Goal: Information Seeking & Learning: Learn about a topic

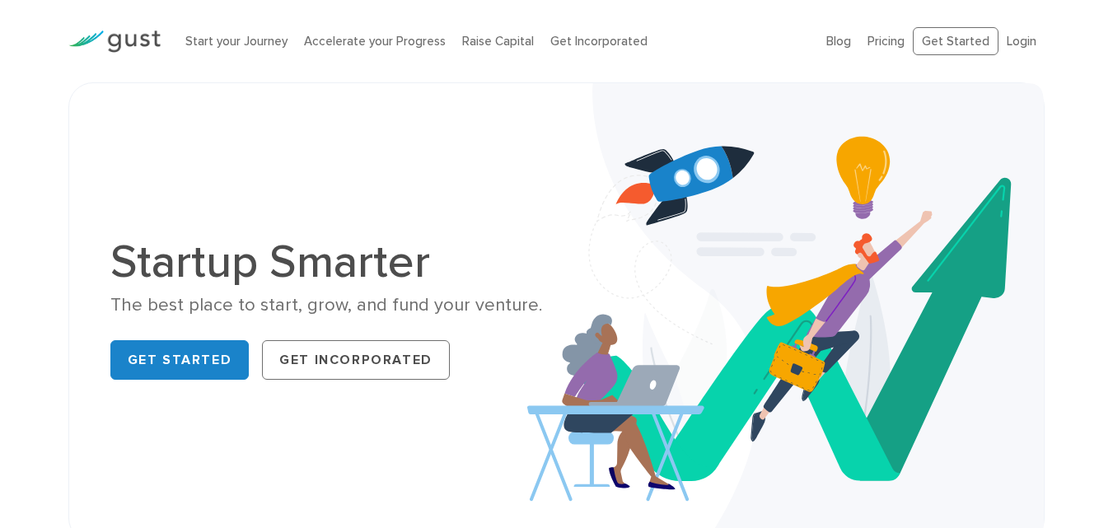
click at [1013, 49] on li "Login" at bounding box center [1021, 41] width 30 height 19
click at [1017, 41] on link "Login" at bounding box center [1021, 41] width 30 height 15
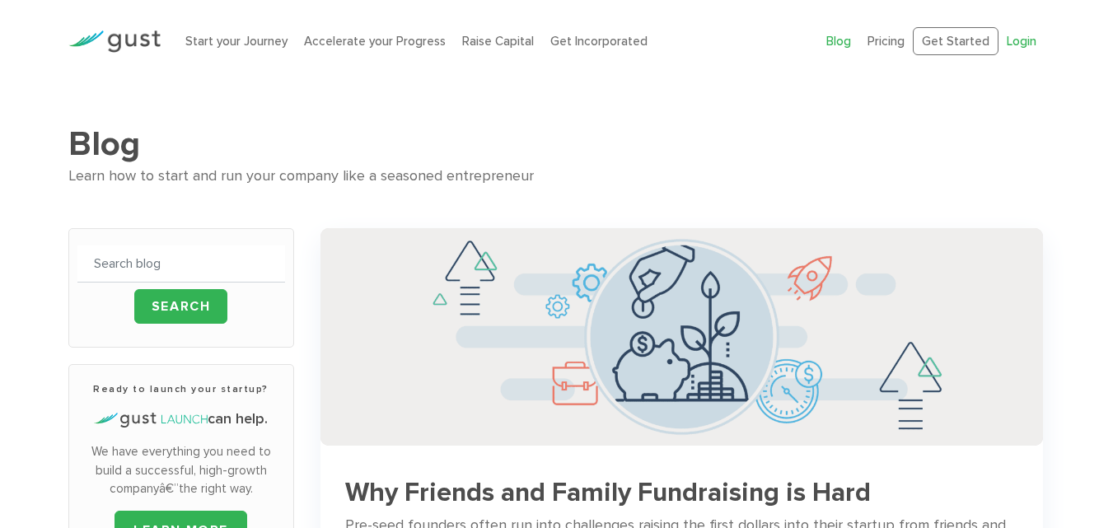
click at [1024, 36] on link "Login" at bounding box center [1021, 41] width 30 height 15
click at [156, 270] on input "text" at bounding box center [181, 263] width 208 height 37
click at [130, 277] on input "text" at bounding box center [181, 263] width 208 height 37
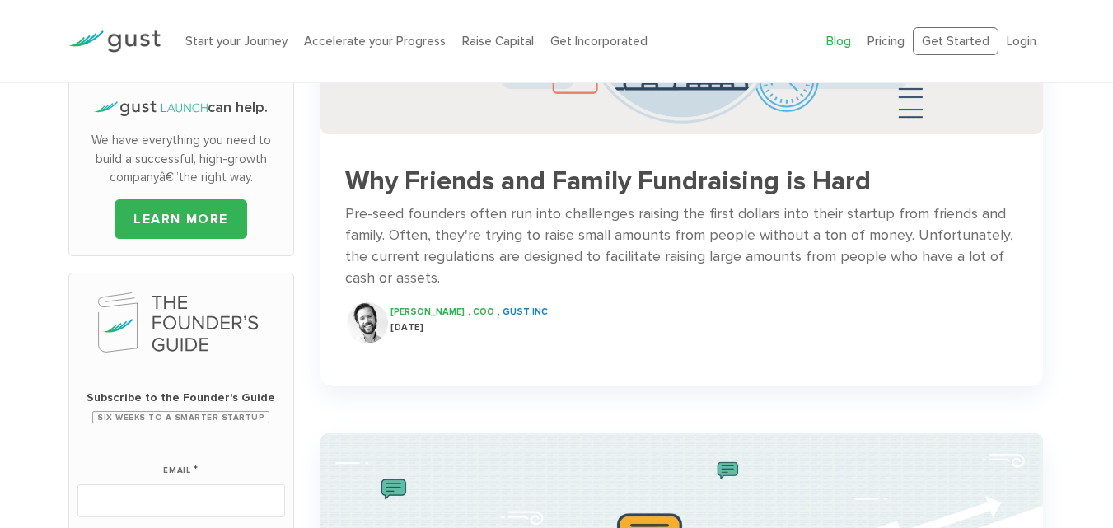
scroll to position [329, 0]
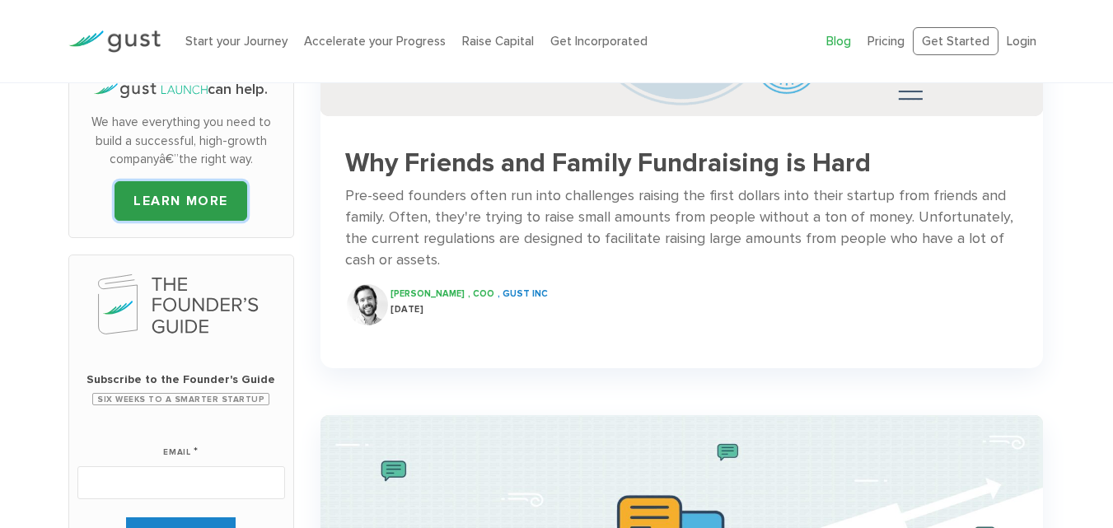
click at [179, 208] on link "LEARN MORE" at bounding box center [180, 201] width 133 height 40
click at [187, 195] on link "LEARN MORE" at bounding box center [180, 201] width 133 height 40
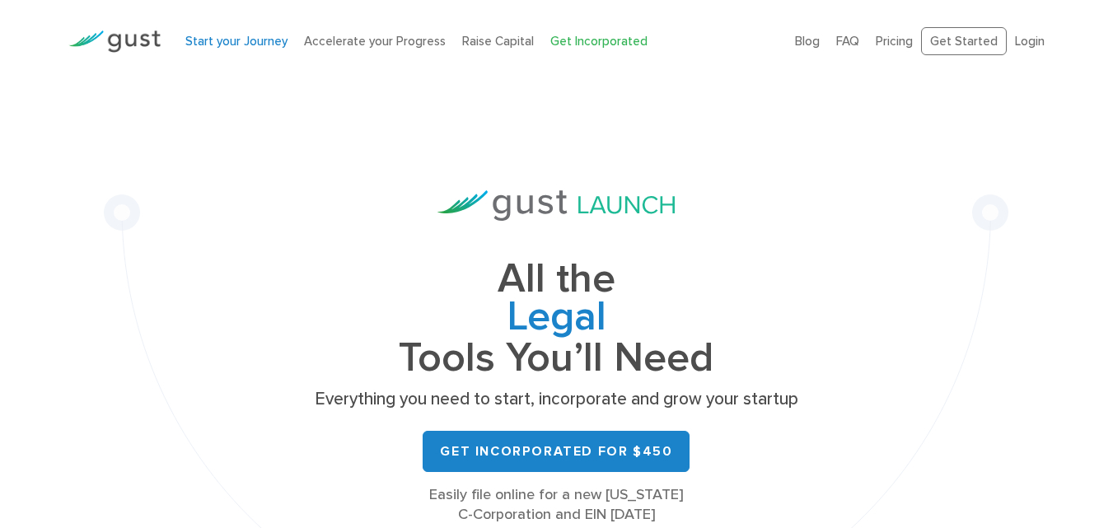
click at [245, 34] on link "Start your Journey" at bounding box center [236, 41] width 102 height 15
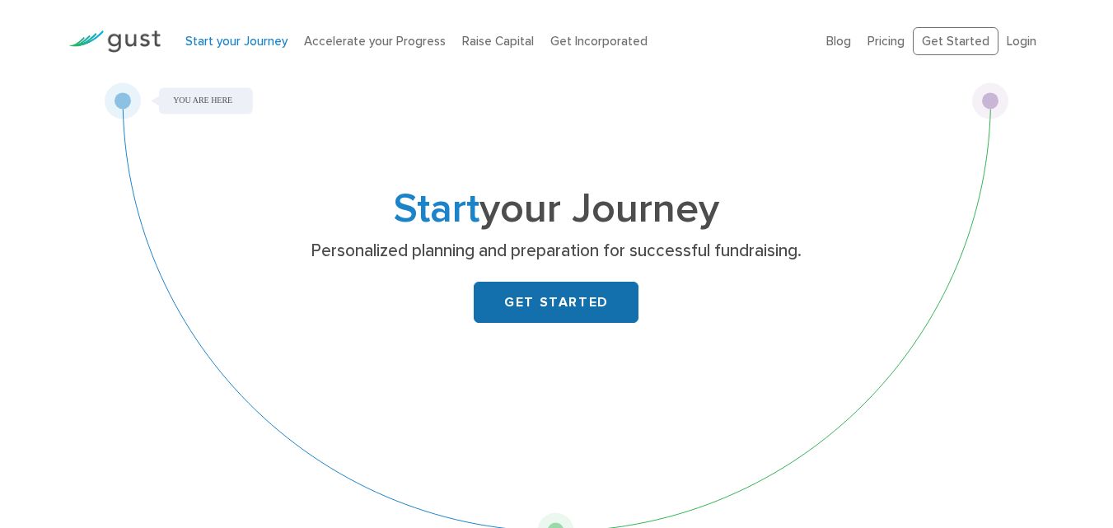
click at [565, 299] on link "GET STARTED" at bounding box center [556, 302] width 165 height 41
click at [349, 49] on li "Accelerate your Progress" at bounding box center [375, 41] width 142 height 19
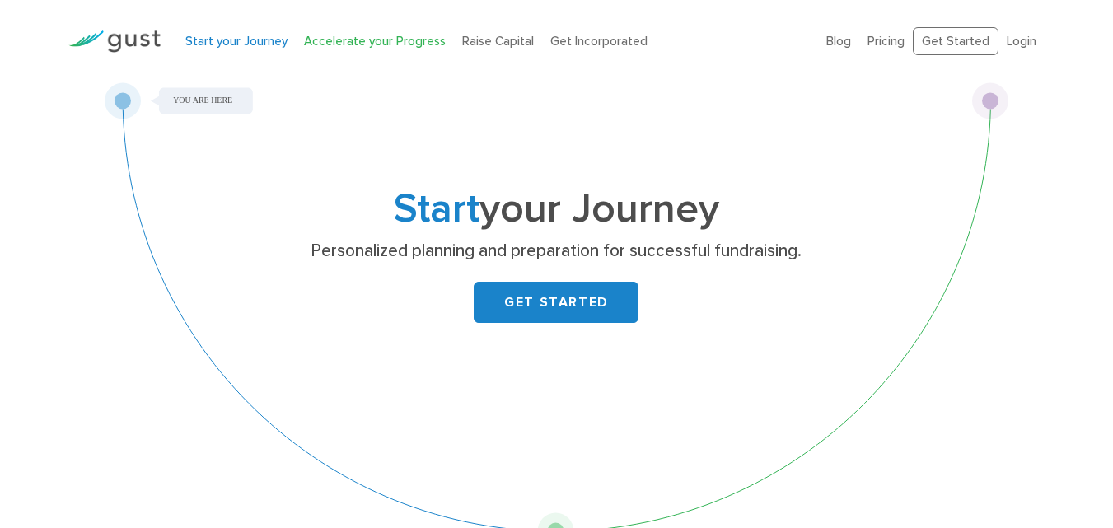
click at [370, 34] on link "Accelerate your Progress" at bounding box center [375, 41] width 142 height 15
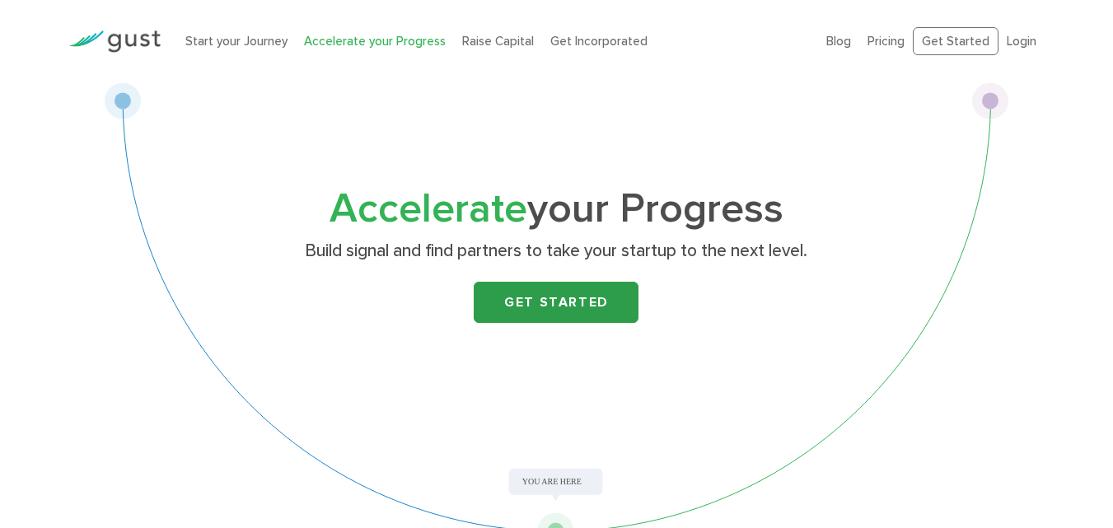
click at [549, 292] on link "Get Started" at bounding box center [556, 302] width 165 height 41
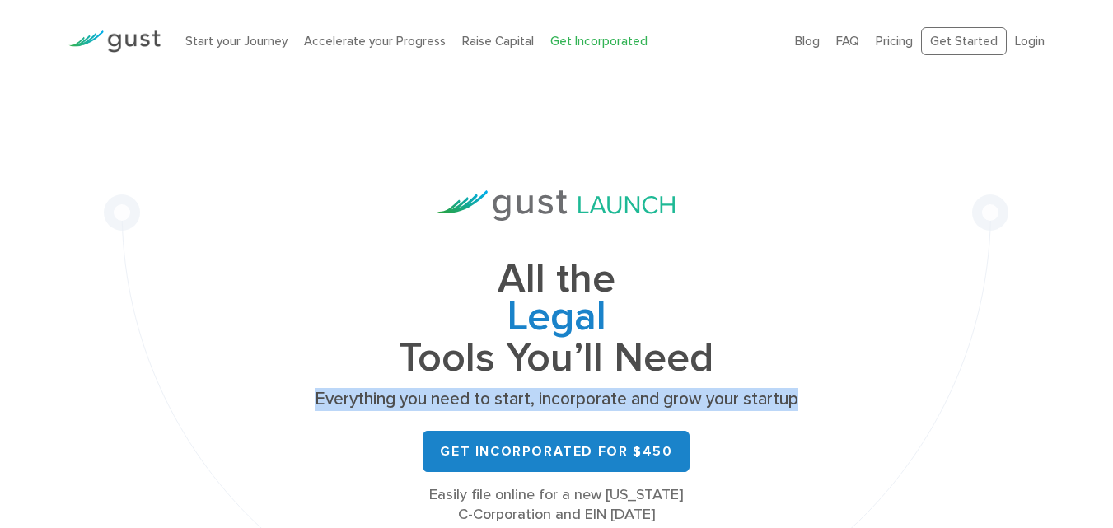
drag, startPoint x: 307, startPoint y: 394, endPoint x: 835, endPoint y: 381, distance: 528.0
click at [835, 381] on div "All the Legal Cap Table Fundraising Governance Tools You’ll Need Everything you…" at bounding box center [556, 371] width 904 height 579
click at [610, 382] on div "All the Legal Cap Table Fundraising Governance Tools You’ll Need Everything you…" at bounding box center [556, 357] width 494 height 334
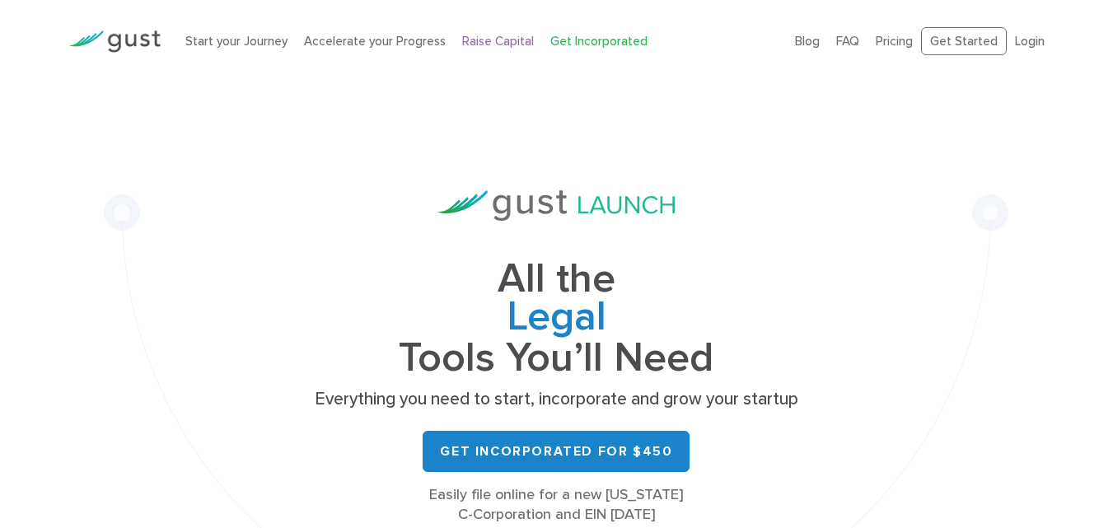
click at [502, 35] on link "Raise Capital" at bounding box center [498, 41] width 72 height 15
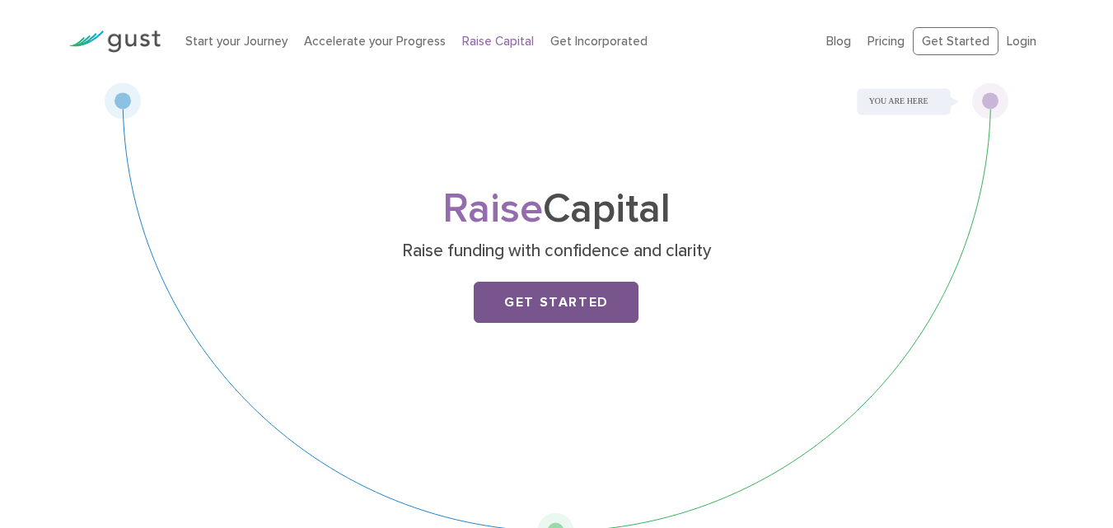
click at [571, 323] on link "Get Started" at bounding box center [556, 302] width 165 height 41
click at [571, 320] on link "Get Started" at bounding box center [556, 302] width 165 height 41
click at [875, 108] on div "Raise Capital Raise funding with confidence and clarity Get Started" at bounding box center [556, 315] width 904 height 467
click at [991, 96] on div "Raise Capital Raise funding with confidence and clarity Get Started" at bounding box center [556, 315] width 904 height 467
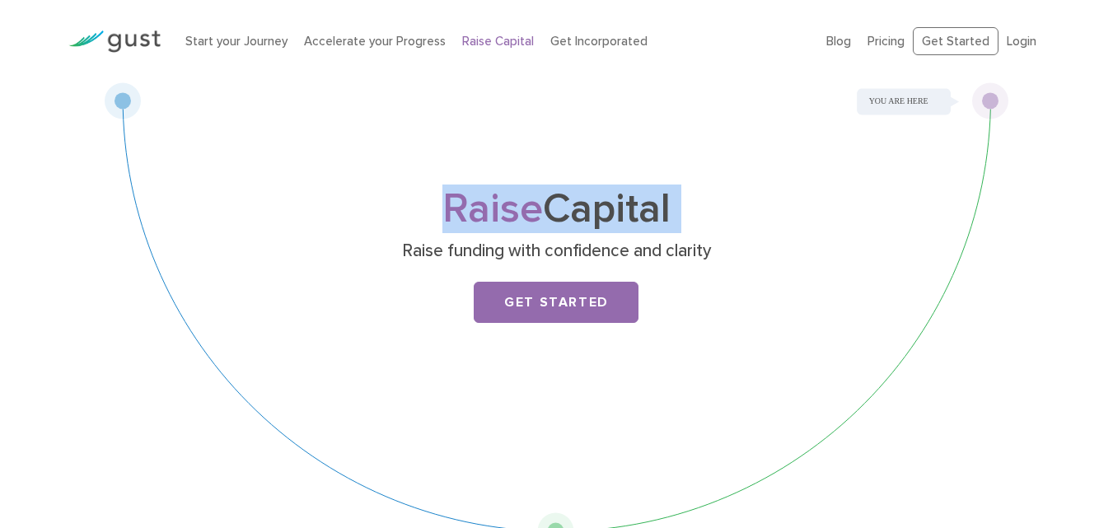
click at [991, 96] on div "Raise Capital Raise funding with confidence and clarity Get Started" at bounding box center [556, 315] width 904 height 467
click at [989, 96] on div "Raise Capital Raise funding with confidence and clarity Get Started" at bounding box center [556, 315] width 904 height 467
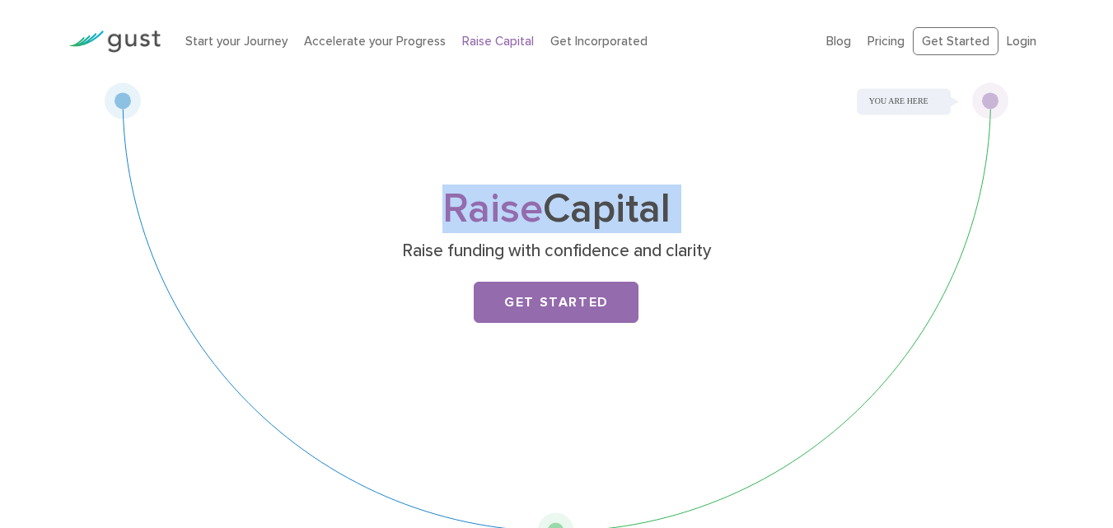
click at [989, 96] on div "Raise Capital Raise funding with confidence and clarity Get Started" at bounding box center [556, 315] width 904 height 467
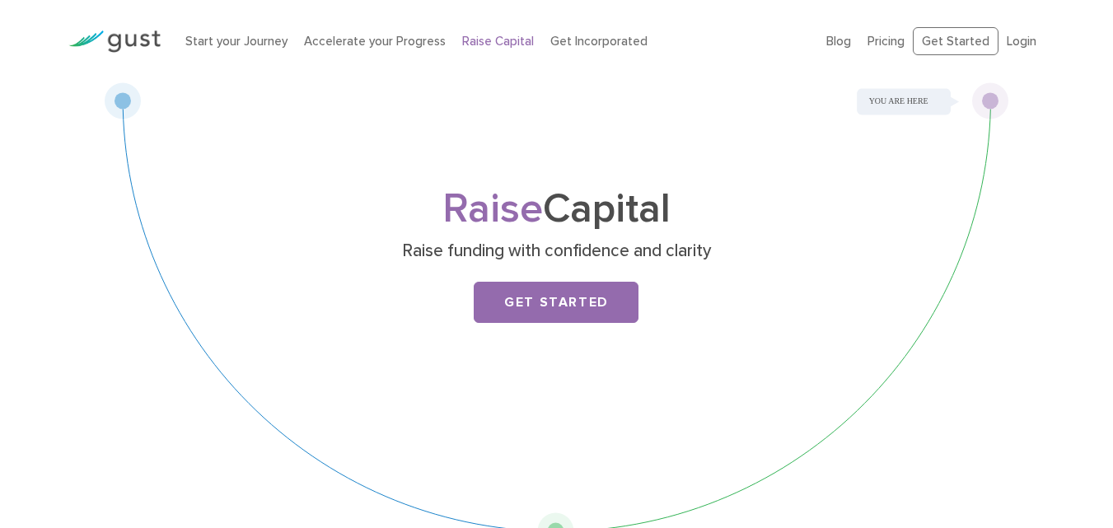
click at [871, 59] on div "Blog FAQ Pricing Get Started Login Login" at bounding box center [935, 42] width 243 height 62
click at [875, 47] on link "Pricing" at bounding box center [885, 41] width 37 height 15
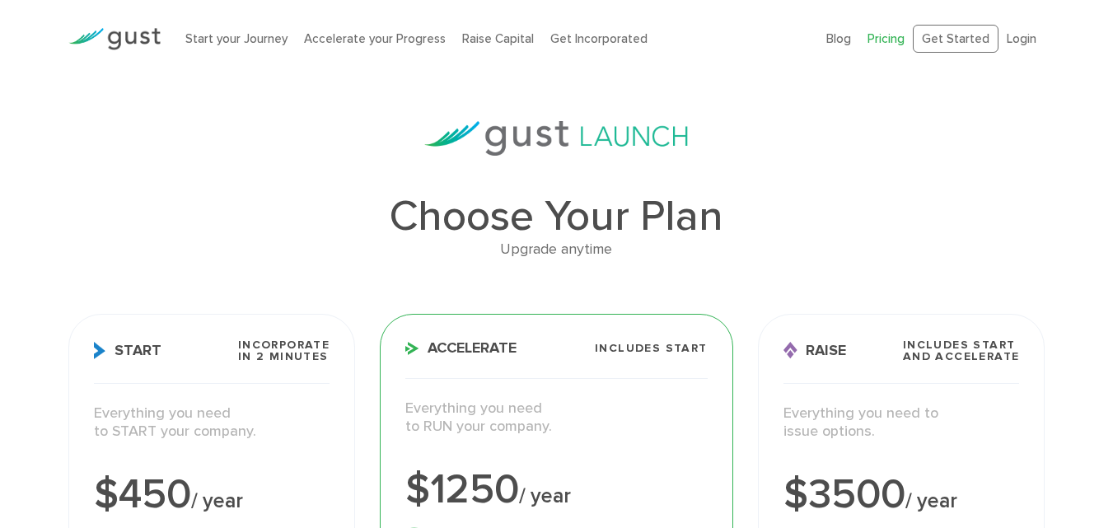
scroll to position [1, 0]
click at [329, 262] on div "Upgrade anytime" at bounding box center [556, 252] width 977 height 24
click at [656, 240] on h1 "Choose Your Plan" at bounding box center [556, 218] width 977 height 43
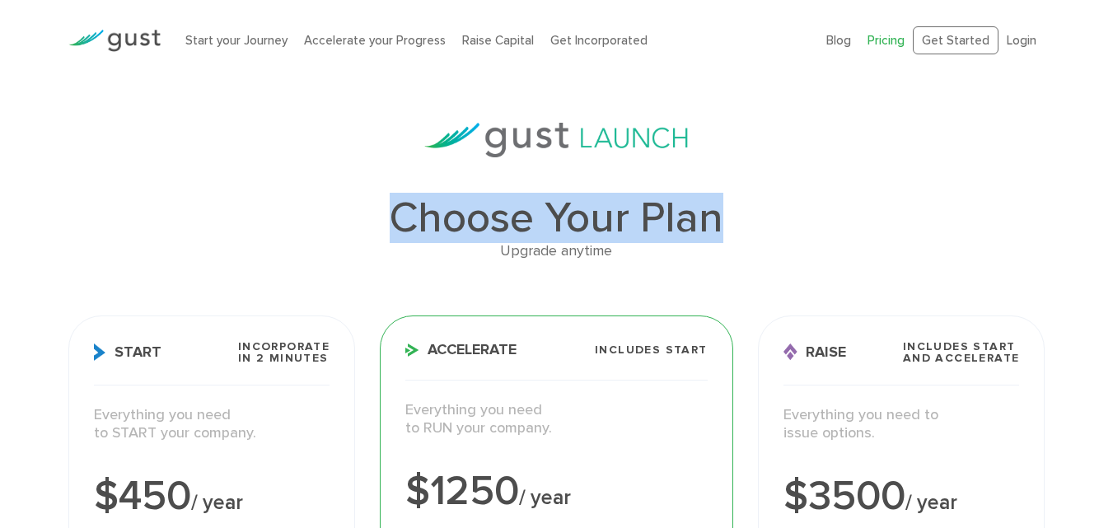
drag, startPoint x: 726, startPoint y: 180, endPoint x: 253, endPoint y: 203, distance: 473.3
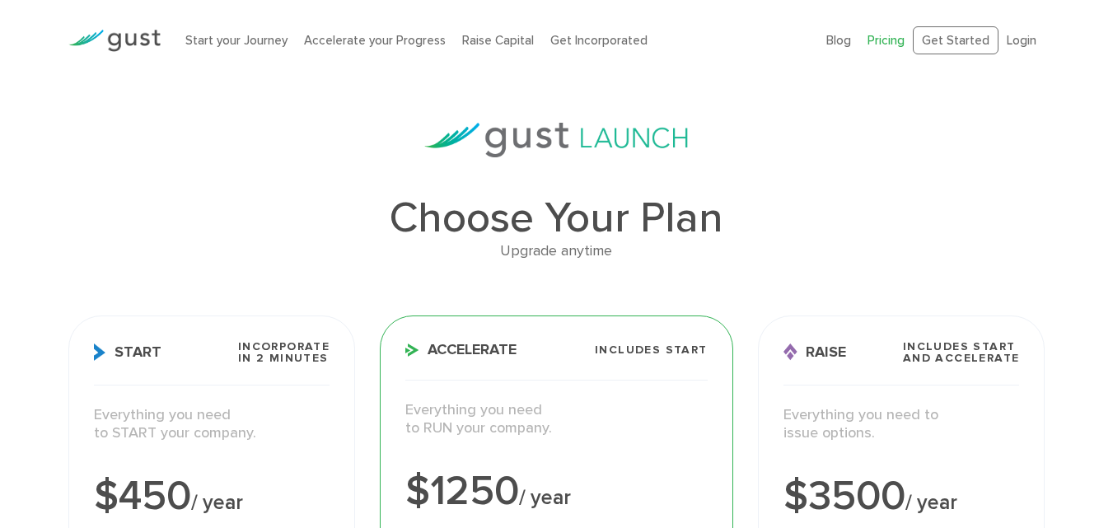
click at [132, 31] on img at bounding box center [114, 41] width 92 height 22
click at [101, 35] on img at bounding box center [114, 41] width 92 height 22
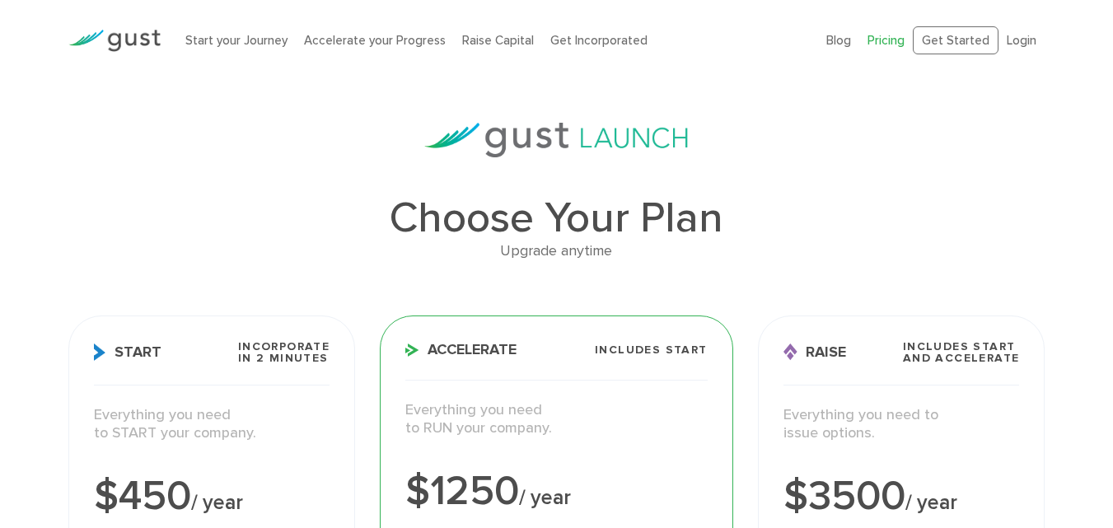
click at [101, 35] on img at bounding box center [114, 41] width 92 height 22
click at [91, 33] on img at bounding box center [114, 41] width 92 height 22
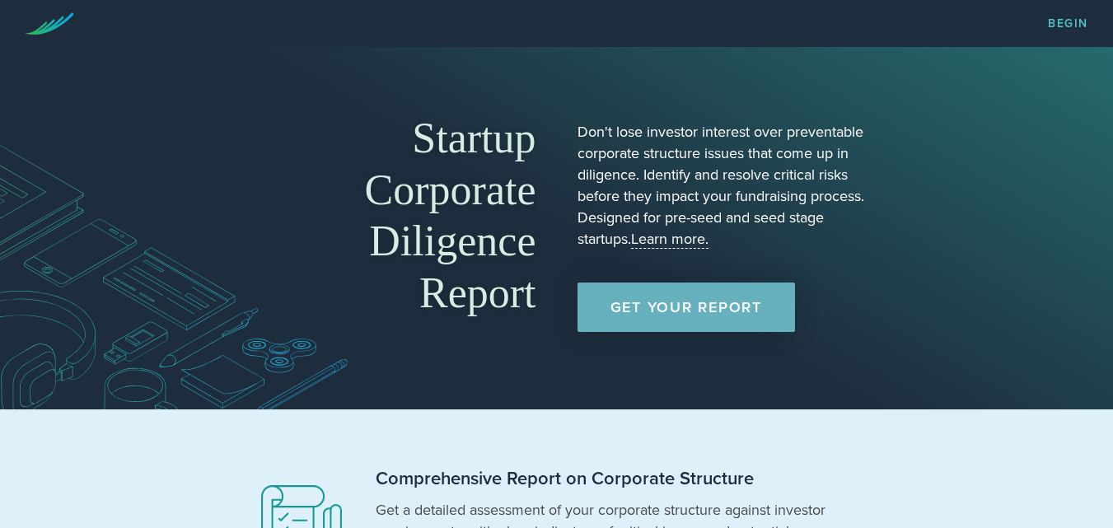
click at [707, 310] on link "Get Your Report" at bounding box center [685, 306] width 217 height 49
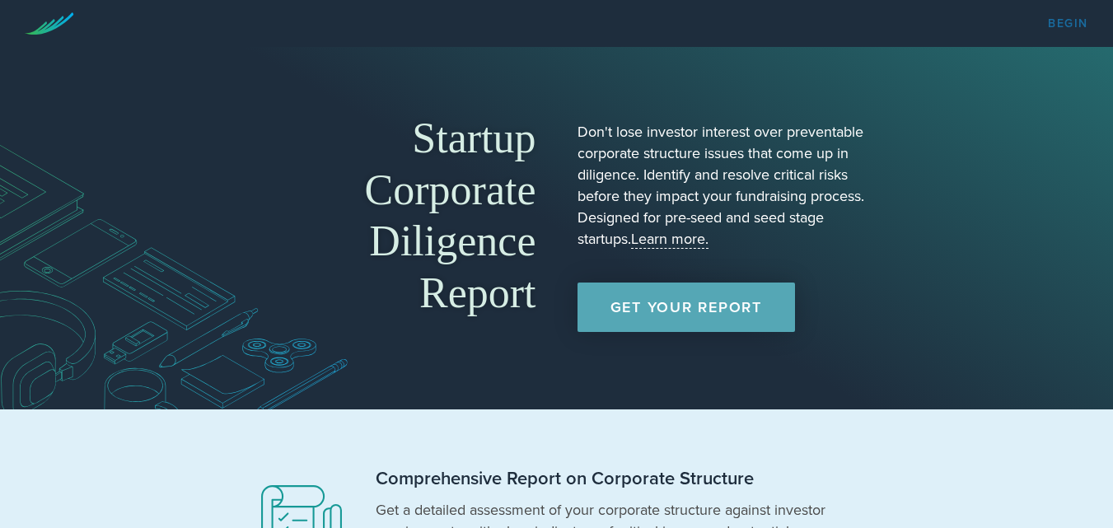
click at [1059, 20] on link "Begin" at bounding box center [1068, 24] width 40 height 12
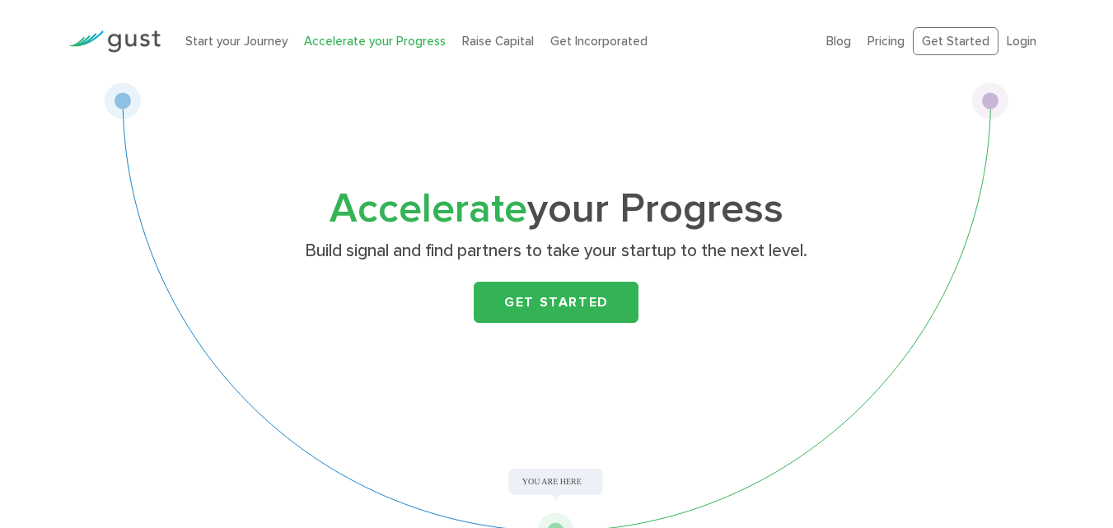
click at [856, 27] on ul "Blog FAQ Pricing Get Started Login Login" at bounding box center [935, 41] width 218 height 29
click at [845, 44] on link "Blog" at bounding box center [838, 41] width 25 height 15
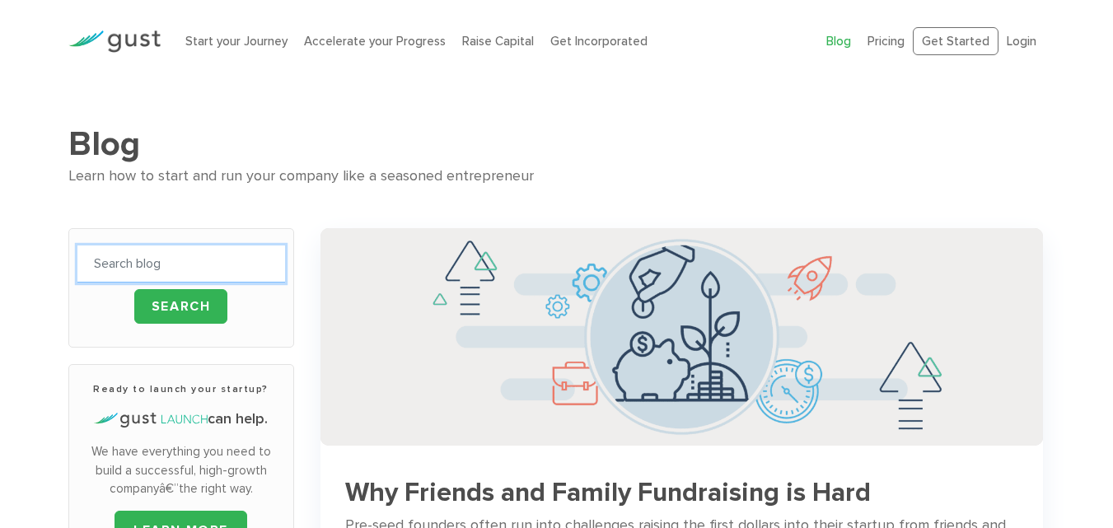
click at [152, 265] on input "text" at bounding box center [181, 263] width 208 height 37
click at [125, 318] on form "Search" at bounding box center [181, 287] width 208 height 85
drag, startPoint x: 138, startPoint y: 260, endPoint x: 138, endPoint y: 273, distance: 13.2
click at [138, 260] on input "text" at bounding box center [181, 263] width 208 height 37
type input "UGC"
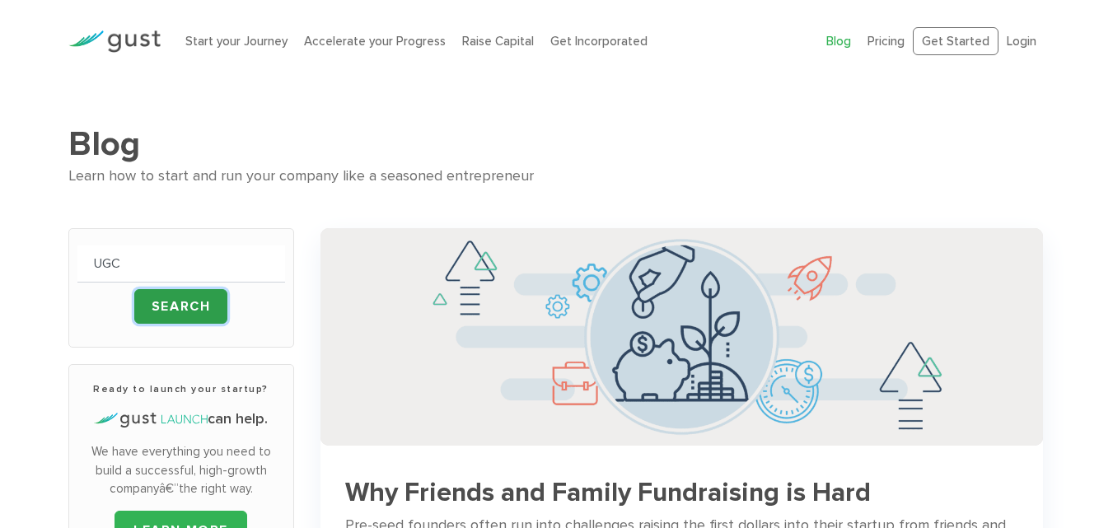
click at [153, 315] on input "Search" at bounding box center [181, 306] width 94 height 35
click at [132, 324] on form "UGC Search" at bounding box center [181, 287] width 208 height 85
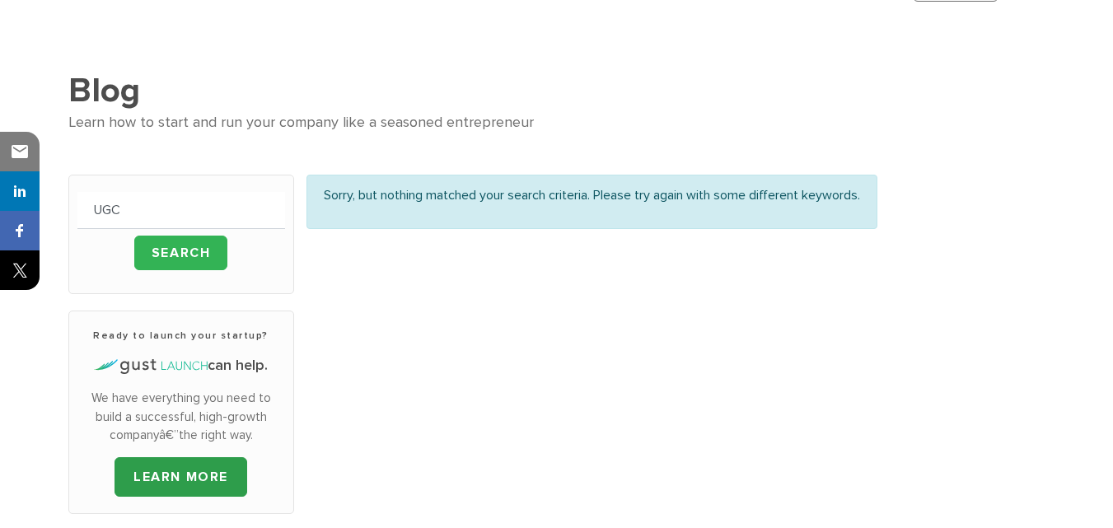
scroll to position [82, 0]
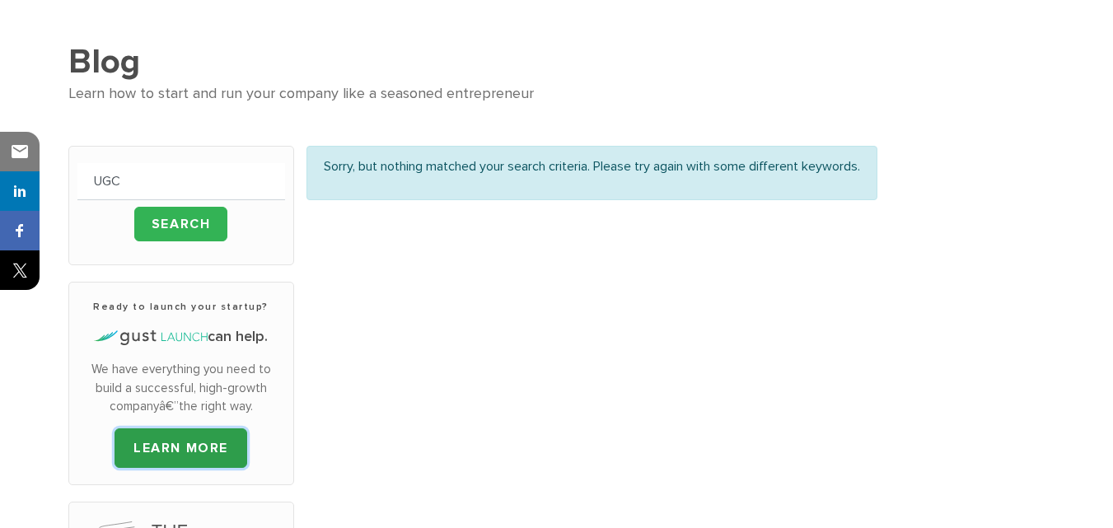
click at [147, 452] on link "LEARN MORE" at bounding box center [180, 448] width 133 height 40
